Goal: Task Accomplishment & Management: Manage account settings

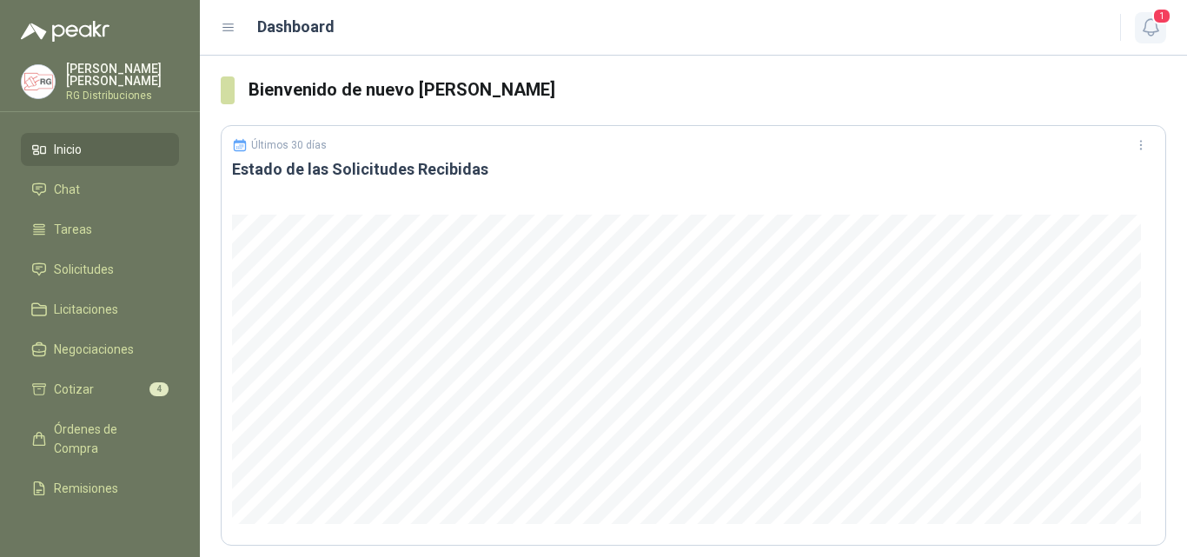
click at [1160, 24] on span "1" at bounding box center [1161, 16] width 19 height 17
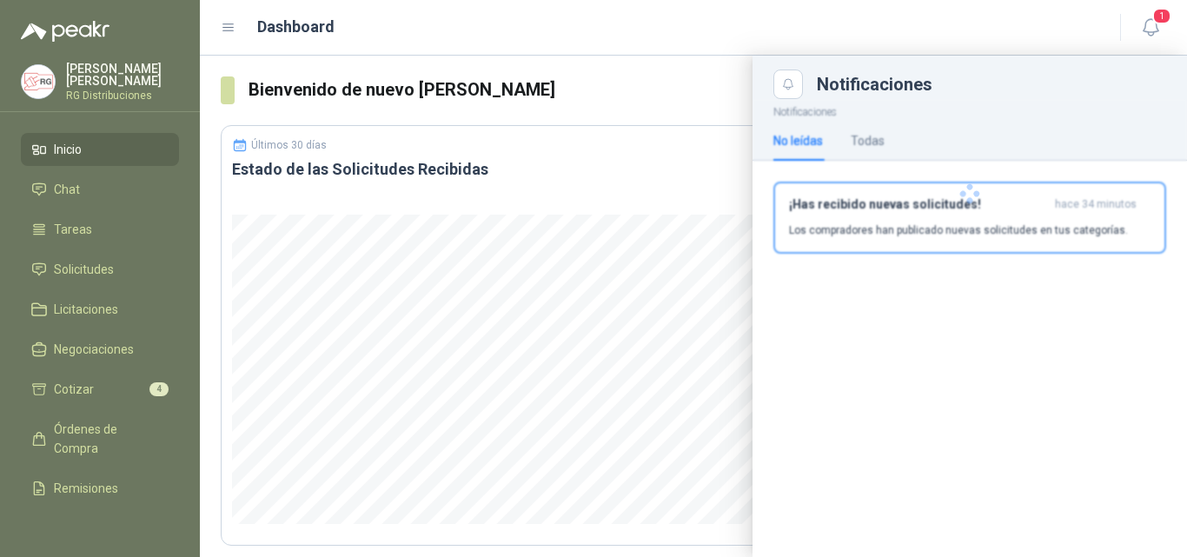
click at [967, 215] on div "¡Has recibido nuevas solicitudes! hace 34 minutos Los compradores han publicado…" at bounding box center [969, 217] width 361 height 41
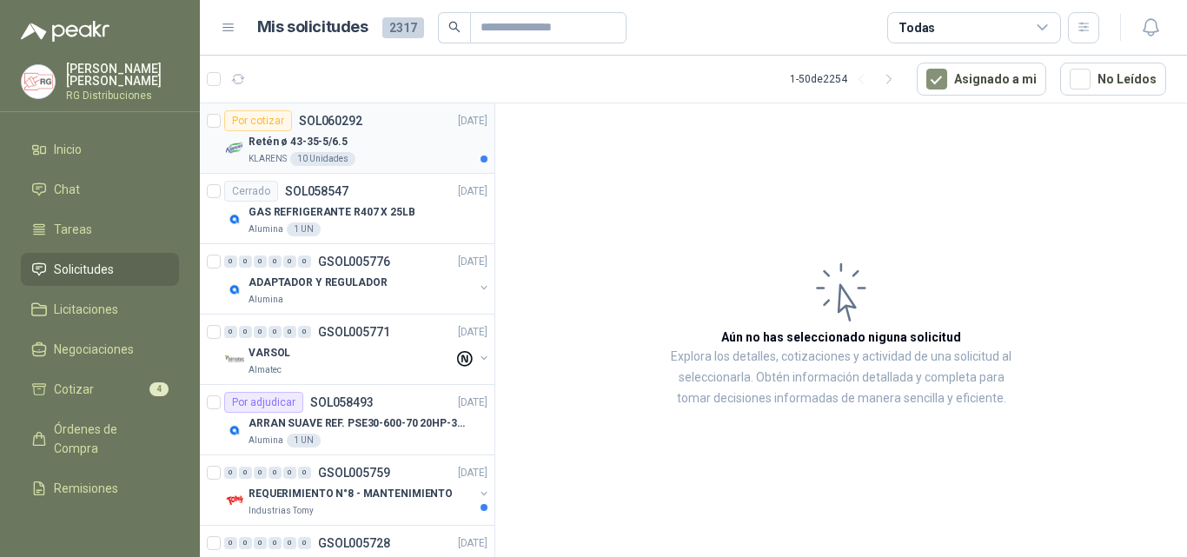
click at [394, 153] on div "KLARENS 10 Unidades" at bounding box center [367, 159] width 239 height 14
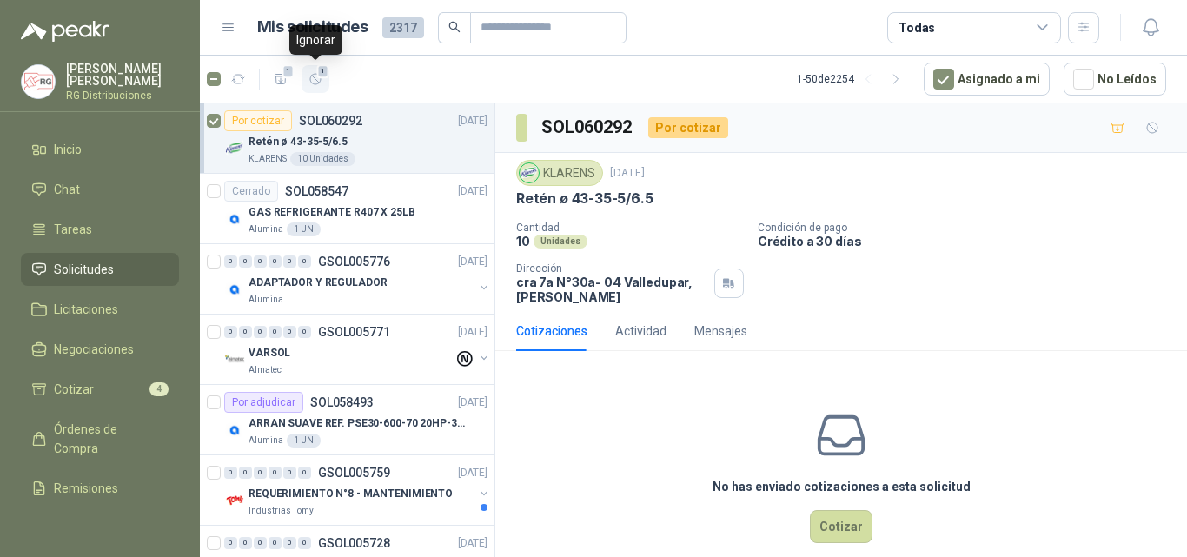
click at [321, 77] on span "1" at bounding box center [323, 71] width 12 height 14
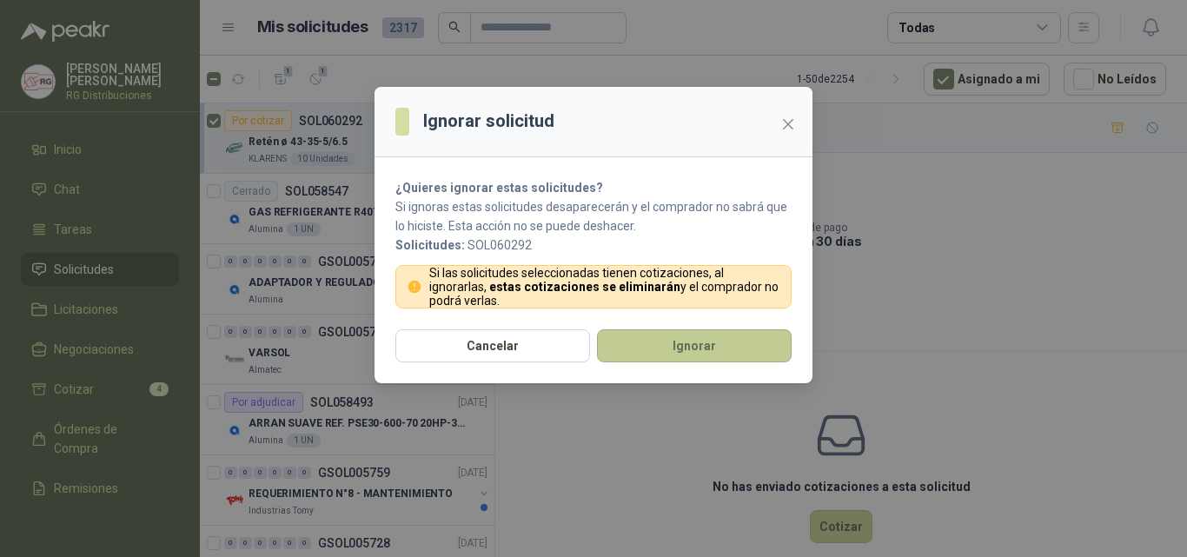
click at [660, 345] on button "Ignorar" at bounding box center [694, 345] width 195 height 33
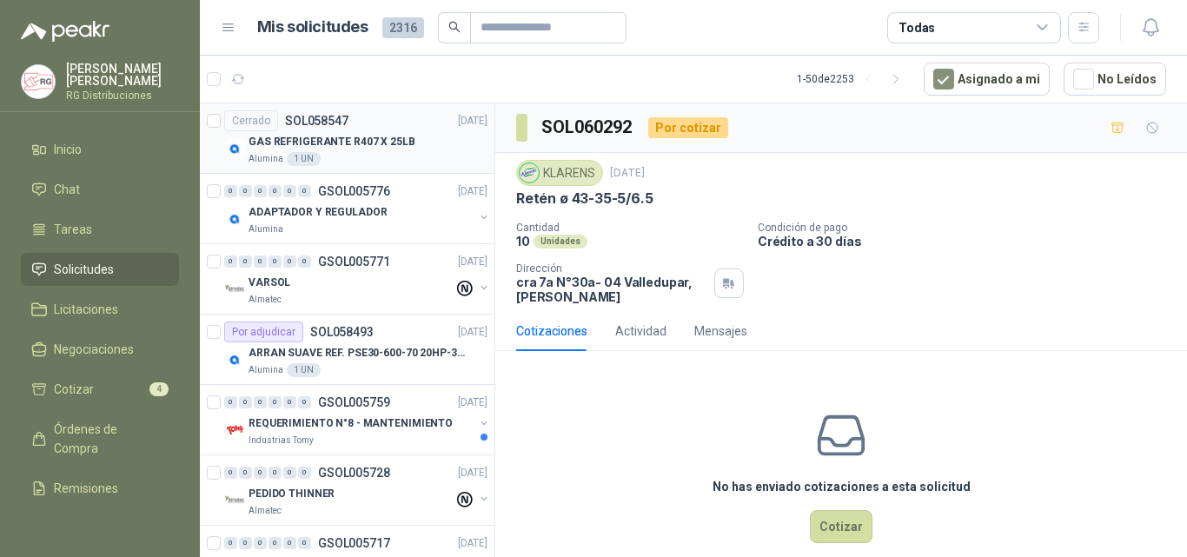
click at [407, 138] on div "GAS REFRIGERANTE R407 X 25LB" at bounding box center [367, 141] width 239 height 21
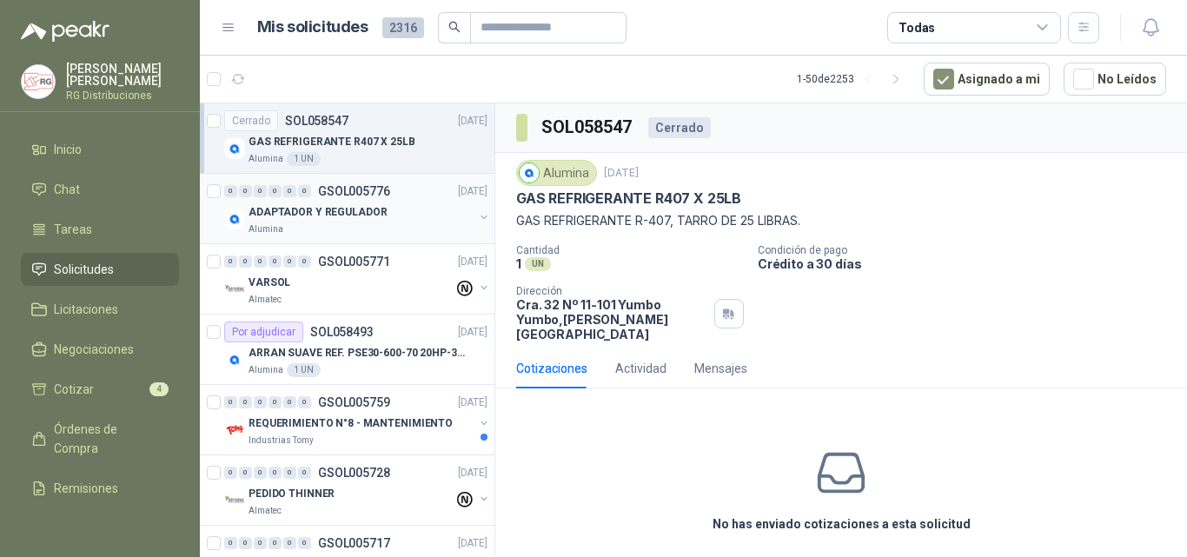
click at [396, 222] on div "ADAPTADOR Y REGULADOR" at bounding box center [360, 212] width 225 height 21
